Goal: Information Seeking & Learning: Learn about a topic

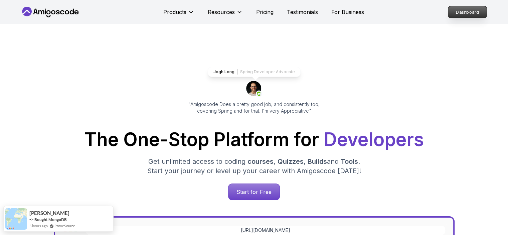
click at [460, 14] on p "Dashboard" at bounding box center [468, 11] width 38 height 11
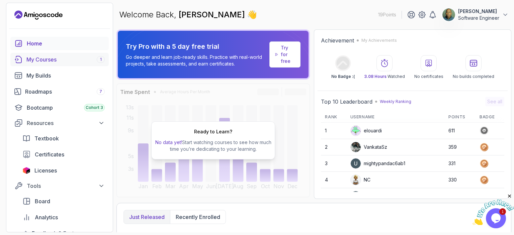
click at [40, 60] on div "My Courses 1" at bounding box center [65, 59] width 78 height 8
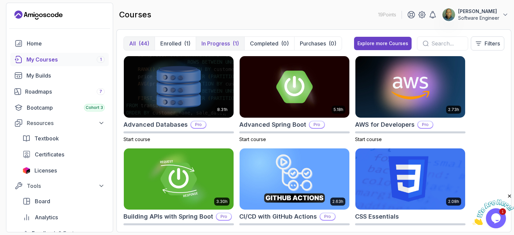
click at [226, 41] on p "In Progress" at bounding box center [215, 43] width 28 height 8
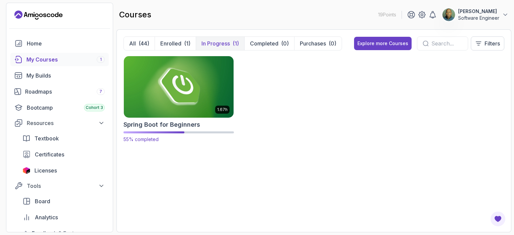
click at [183, 75] on img at bounding box center [178, 86] width 115 height 65
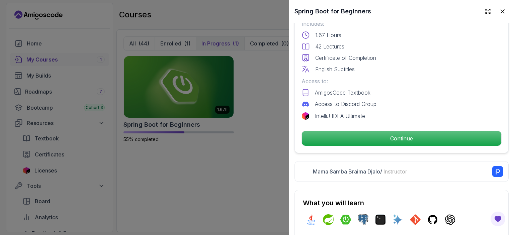
scroll to position [201, 0]
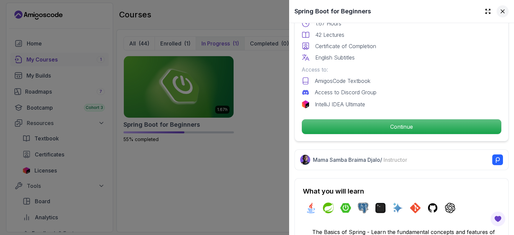
click at [499, 9] on icon at bounding box center [502, 11] width 7 height 7
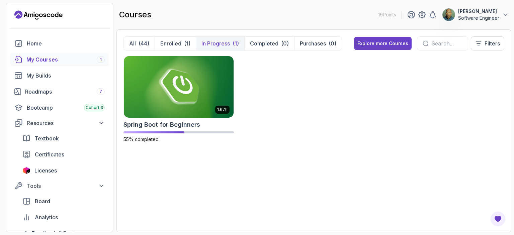
click at [225, 44] on p "In Progress" at bounding box center [215, 43] width 28 height 8
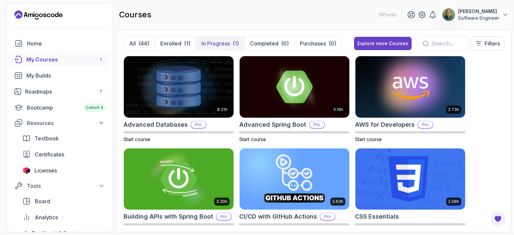
click at [214, 45] on p "In Progress" at bounding box center [215, 43] width 28 height 8
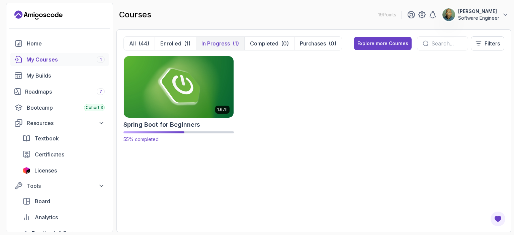
click at [176, 91] on img at bounding box center [178, 86] width 115 height 65
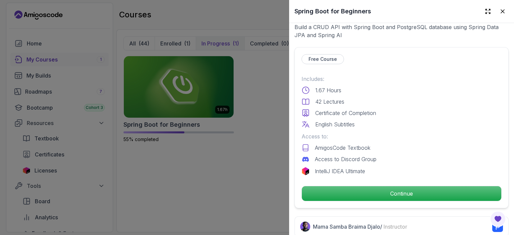
scroll to position [167, 0]
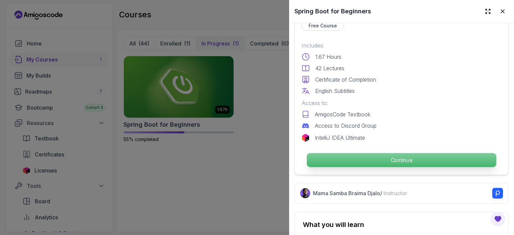
click at [381, 156] on p "Continue" at bounding box center [401, 160] width 189 height 14
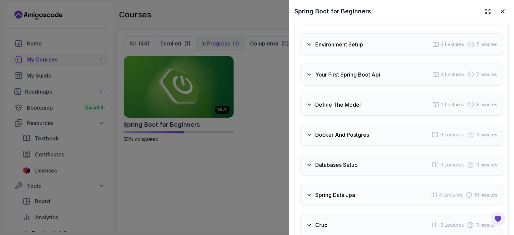
scroll to position [1166, 0]
click at [306, 78] on icon at bounding box center [309, 75] width 7 height 7
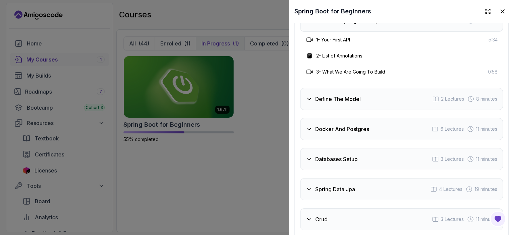
scroll to position [1233, 0]
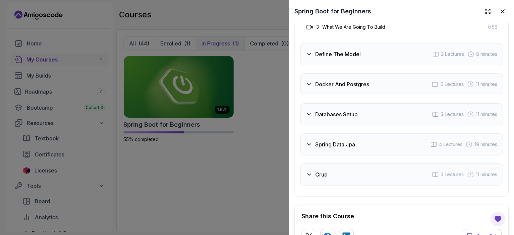
click at [306, 88] on icon at bounding box center [309, 84] width 7 height 7
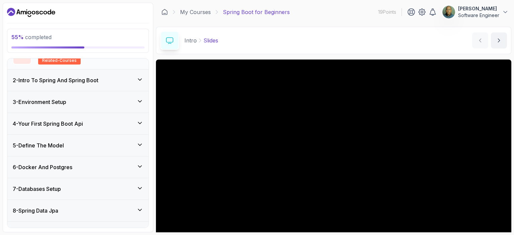
scroll to position [100, 0]
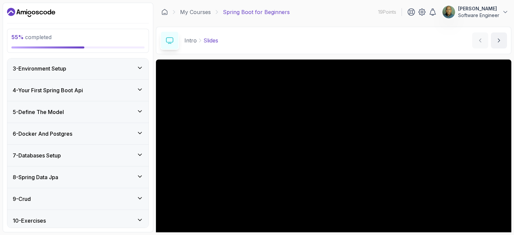
click at [139, 134] on icon at bounding box center [139, 133] width 7 height 7
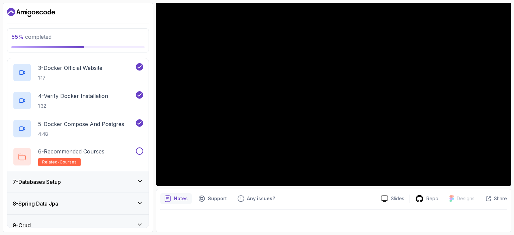
scroll to position [158, 0]
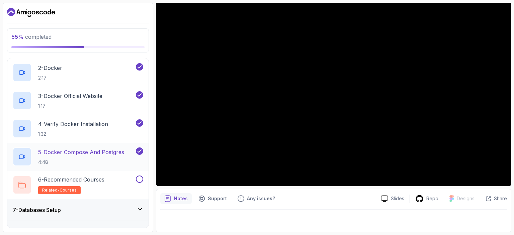
click at [57, 152] on p "5 - Docker Compose And Postgres" at bounding box center [81, 152] width 86 height 8
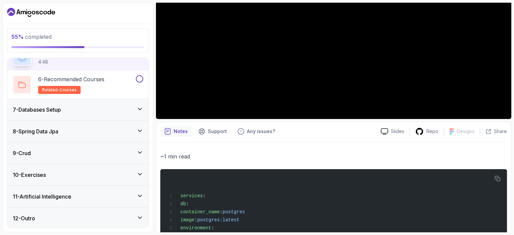
scroll to position [128, 0]
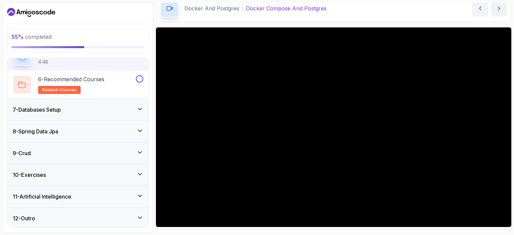
scroll to position [27, 0]
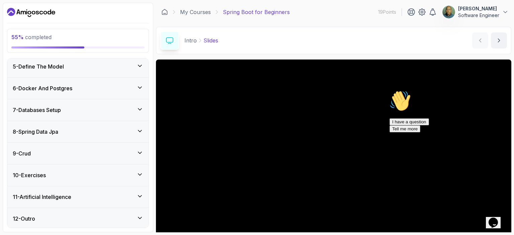
scroll to position [146, 0]
click at [139, 87] on icon at bounding box center [139, 87] width 7 height 7
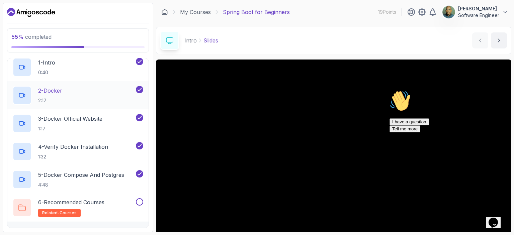
scroll to position [156, 0]
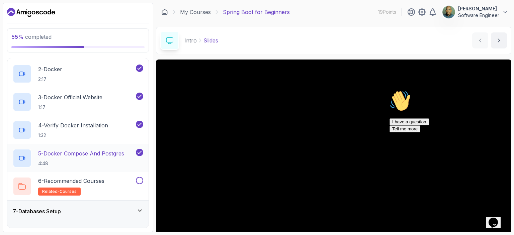
click at [67, 153] on p "5 - Docker Compose And Postgres" at bounding box center [81, 153] width 86 height 8
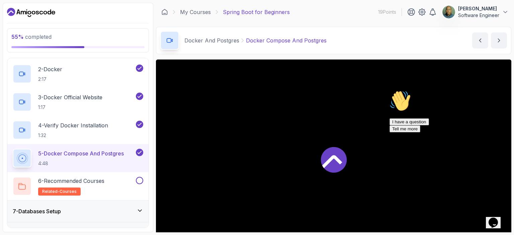
click at [389, 90] on icon "Chat attention grabber" at bounding box center [389, 90] width 0 height 0
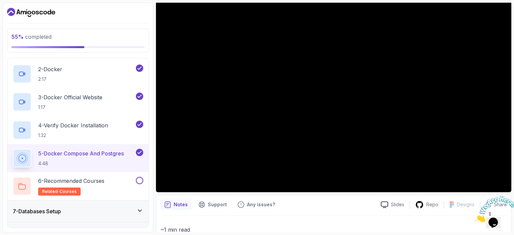
scroll to position [33, 0]
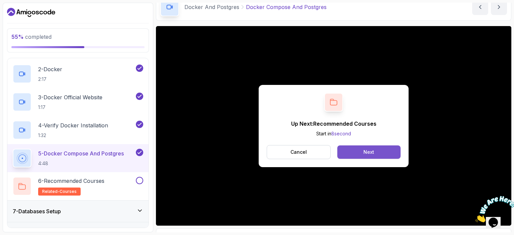
click at [359, 152] on button "Next" at bounding box center [368, 151] width 63 height 13
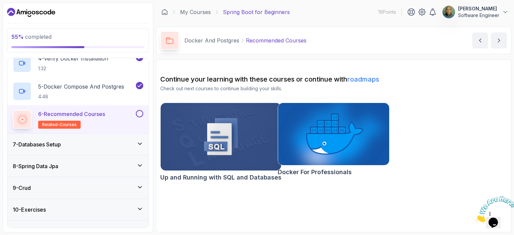
scroll to position [223, 0]
click at [140, 142] on icon at bounding box center [139, 143] width 7 height 7
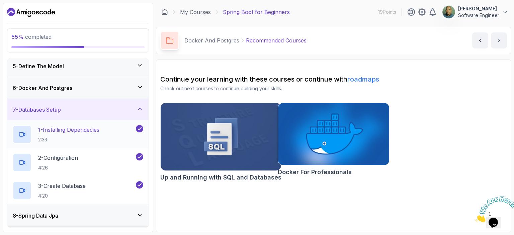
scroll to position [123, 0]
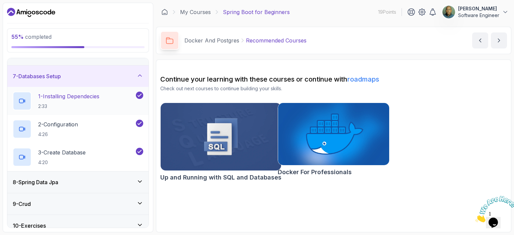
click at [71, 99] on p "1 - Installing Dependecies" at bounding box center [68, 96] width 61 height 8
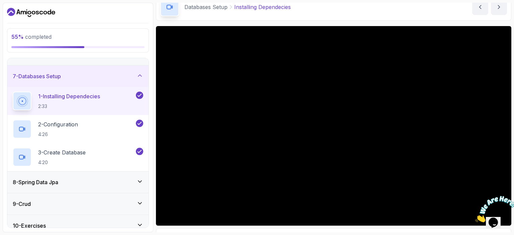
scroll to position [67, 0]
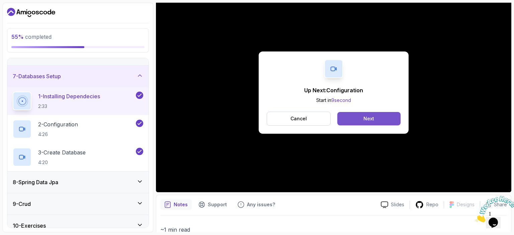
click at [357, 115] on button "Next" at bounding box center [368, 118] width 63 height 13
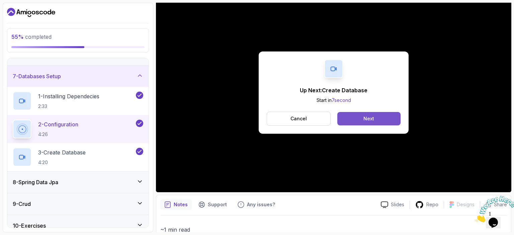
click at [365, 117] on div "Next" at bounding box center [368, 118] width 11 height 7
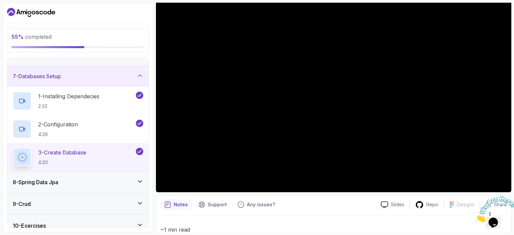
click at [141, 182] on icon at bounding box center [139, 181] width 7 height 7
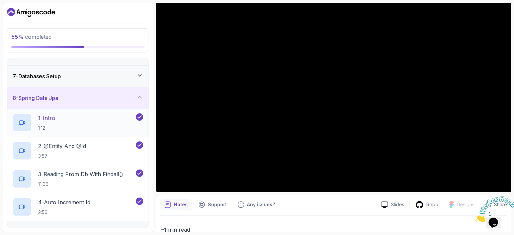
click at [110, 116] on div "1 - Intro 1:12" at bounding box center [74, 122] width 122 height 19
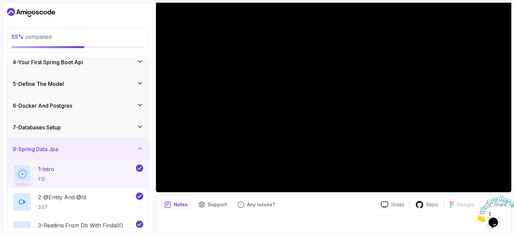
scroll to position [56, 0]
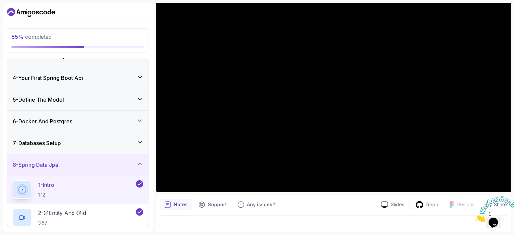
click at [139, 142] on icon at bounding box center [139, 142] width 7 height 7
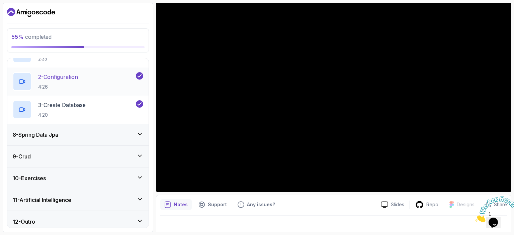
scroll to position [174, 0]
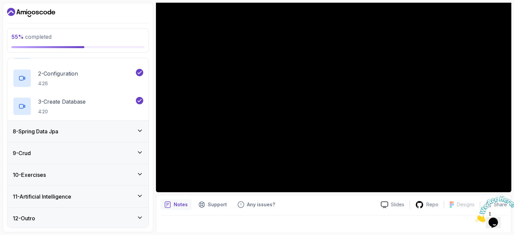
click at [142, 130] on icon at bounding box center [139, 130] width 7 height 7
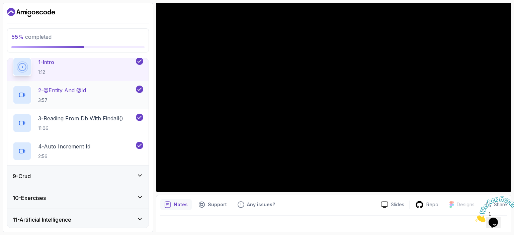
scroll to position [190, 0]
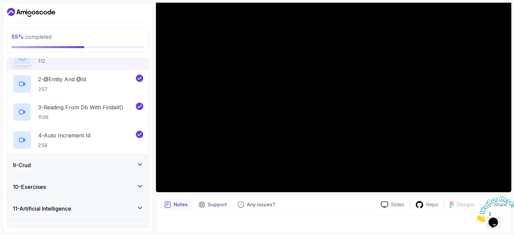
click at [140, 164] on icon at bounding box center [139, 164] width 7 height 7
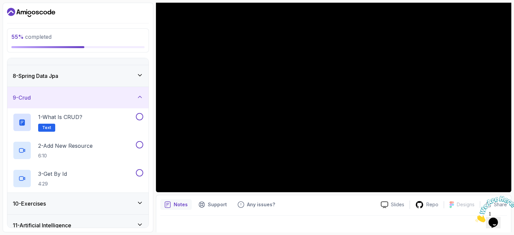
scroll to position [156, 0]
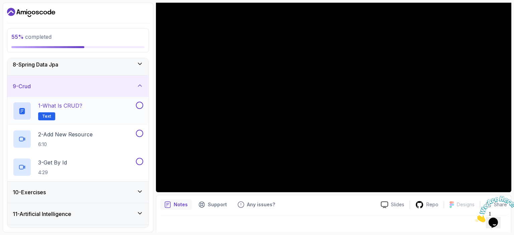
click at [70, 105] on p "1 - What is CRUD?" at bounding box center [60, 106] width 44 height 8
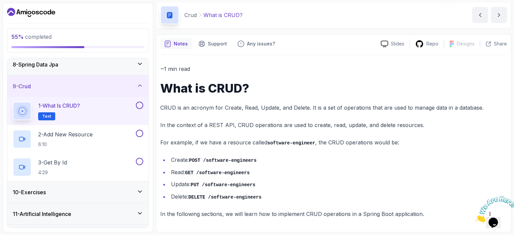
scroll to position [24, 0]
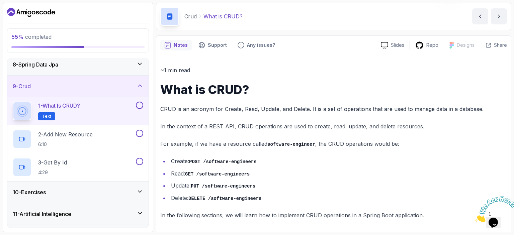
click at [388, 143] on p "For example, if we have a resource called software-engineer , the CRUD operatio…" at bounding box center [333, 144] width 346 height 10
click at [258, 215] on p "In the following sections, we will learn how to implement CRUD operations in a …" at bounding box center [333, 215] width 346 height 9
click at [83, 139] on h2 "2 - Add New Resource 6:10" at bounding box center [65, 138] width 54 height 17
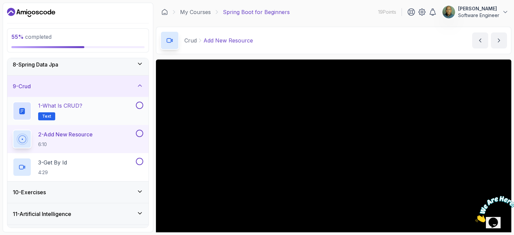
click at [140, 106] on button at bounding box center [139, 105] width 7 height 7
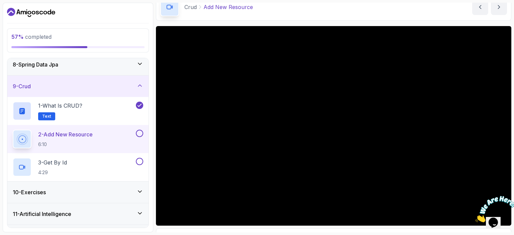
scroll to position [67, 0]
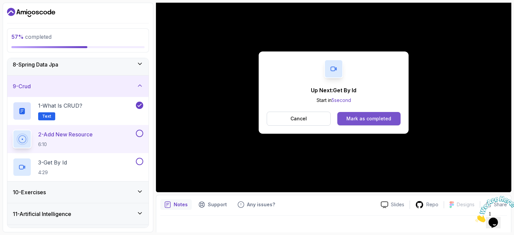
click at [363, 118] on div "Mark as completed" at bounding box center [368, 118] width 45 height 7
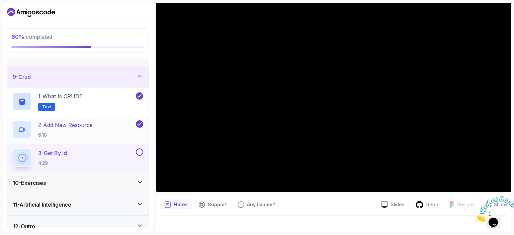
scroll to position [174, 0]
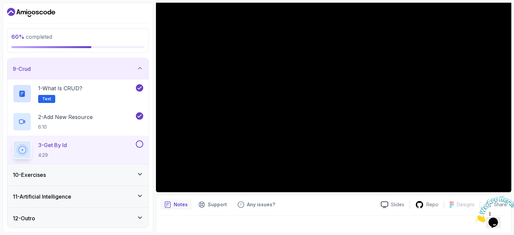
click at [141, 174] on icon at bounding box center [139, 174] width 7 height 7
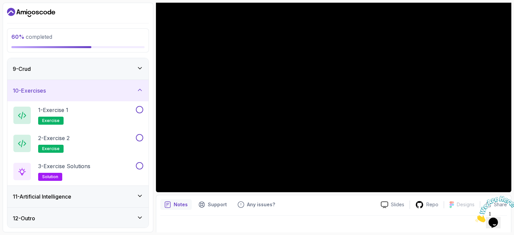
click at [140, 195] on icon at bounding box center [139, 196] width 3 height 2
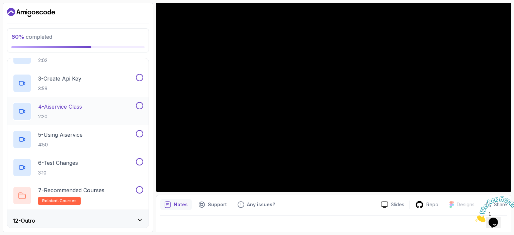
scroll to position [286, 0]
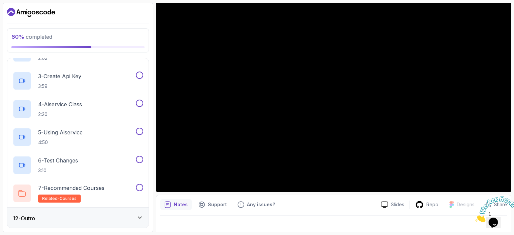
click at [140, 219] on icon at bounding box center [139, 217] width 7 height 7
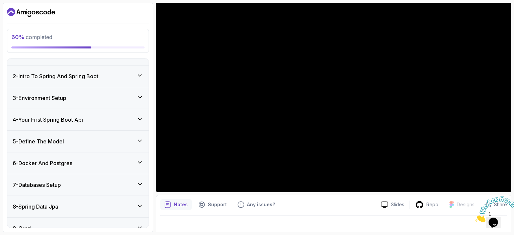
scroll to position [0, 0]
